Goal: Register for event/course

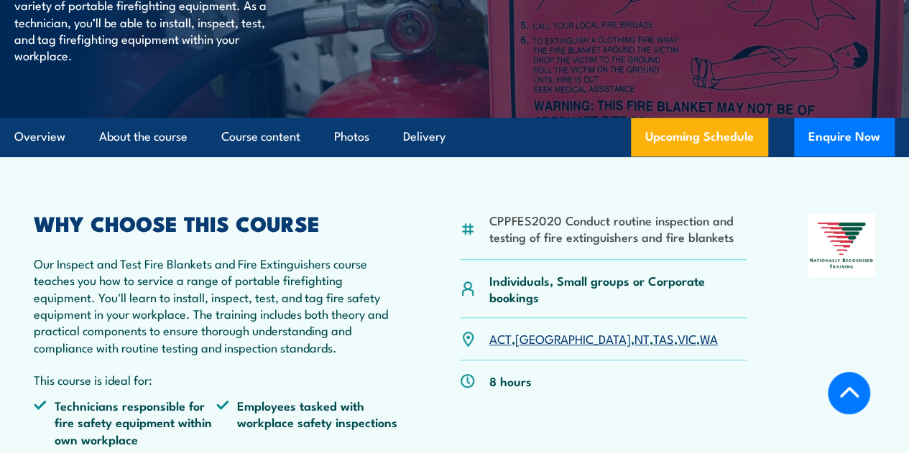
scroll to position [324, 0]
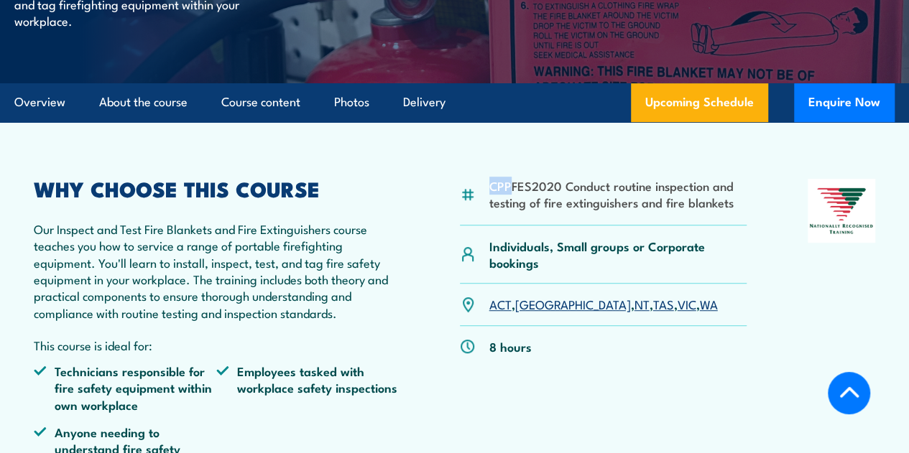
drag, startPoint x: 507, startPoint y: 244, endPoint x: 489, endPoint y: 245, distance: 18.0
click at [489, 211] on li "CPPFES2020 Conduct routine inspection and testing of fire extinguishers and fir…" at bounding box center [618, 194] width 258 height 34
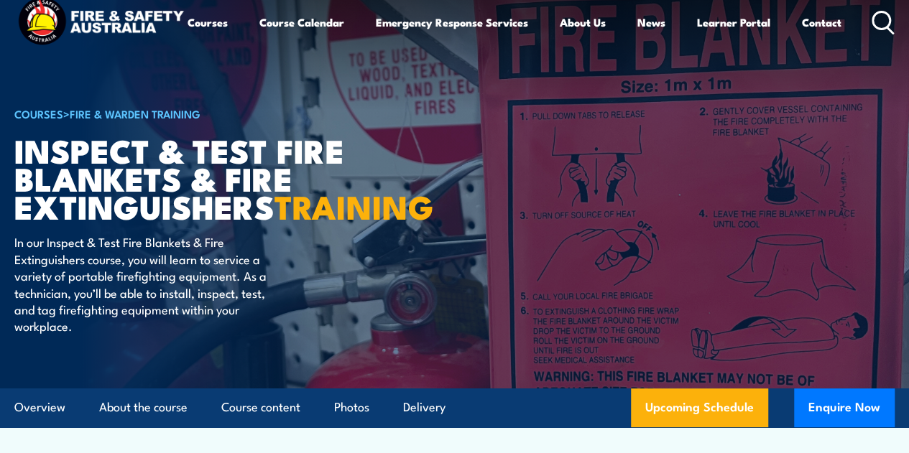
scroll to position [0, 0]
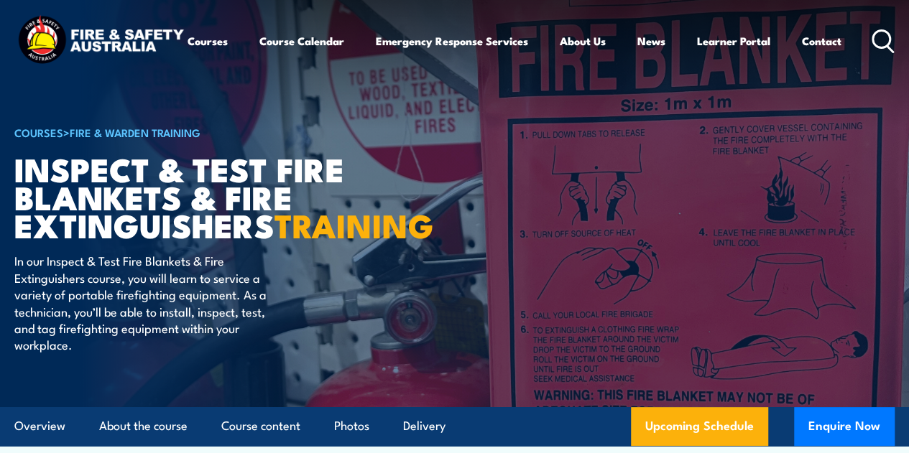
click at [59, 140] on link "COURSES" at bounding box center [38, 132] width 49 height 16
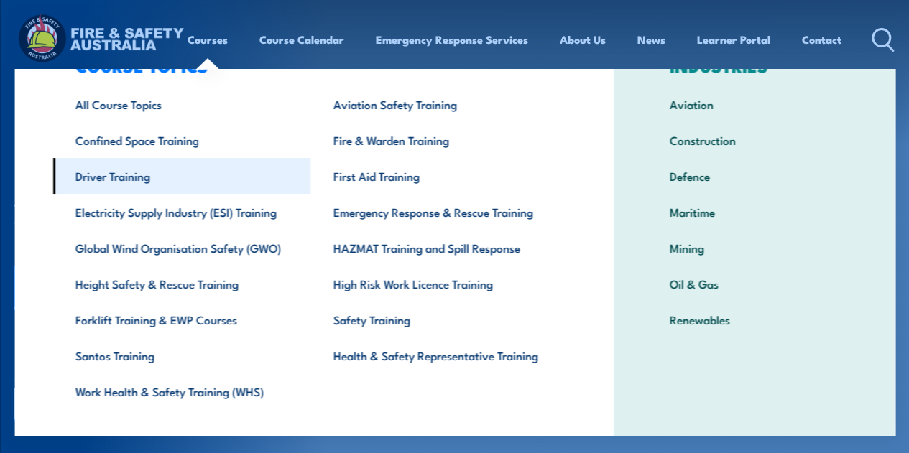
scroll to position [38, 0]
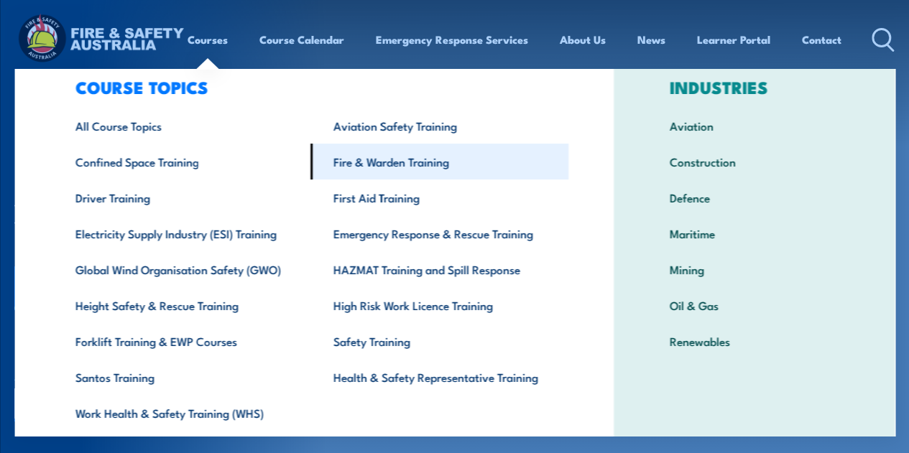
click at [417, 160] on link "Fire & Warden Training" at bounding box center [439, 162] width 258 height 36
